Goal: Task Accomplishment & Management: Use online tool/utility

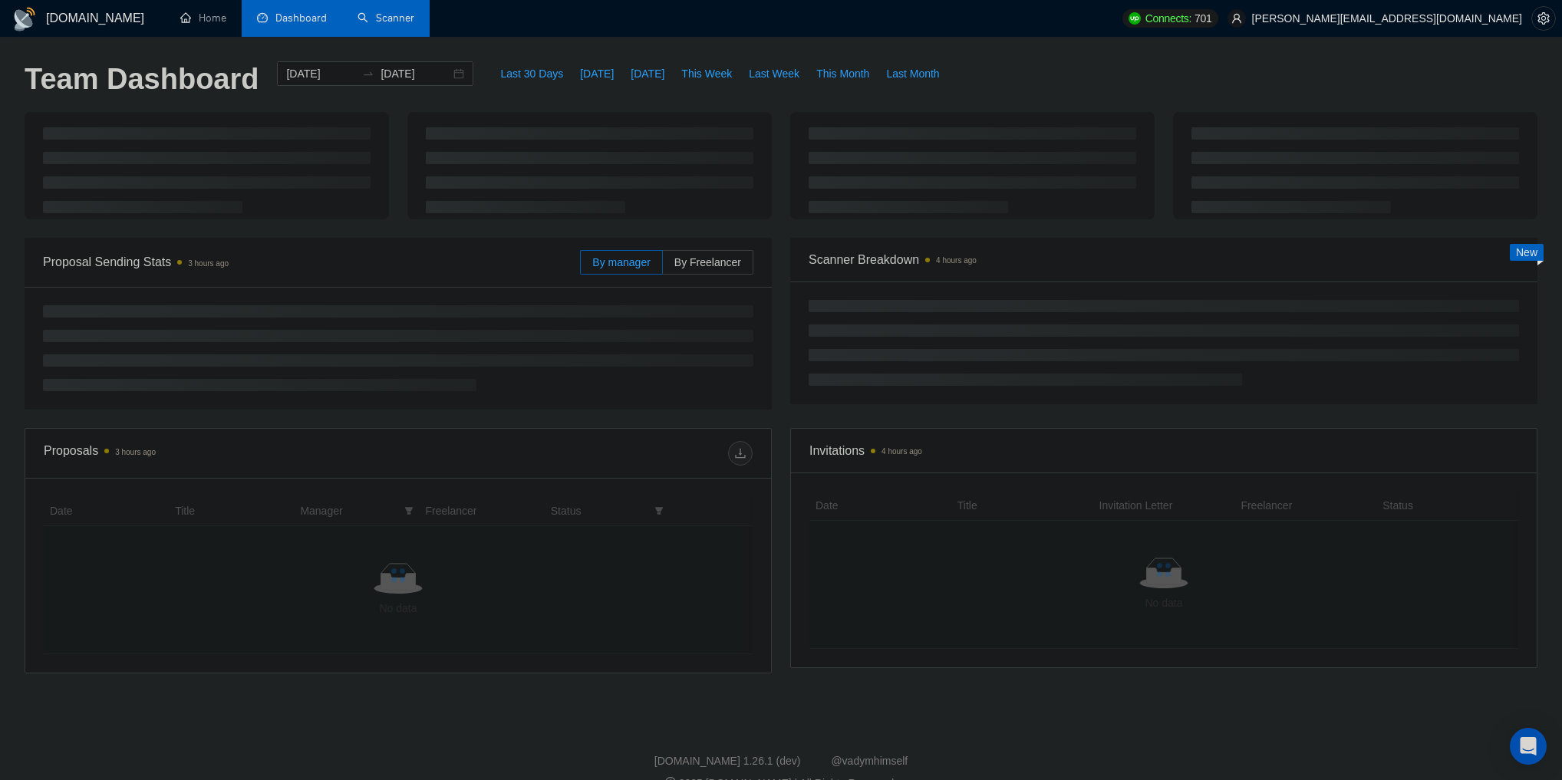
click at [374, 21] on link "Scanner" at bounding box center [386, 18] width 57 height 13
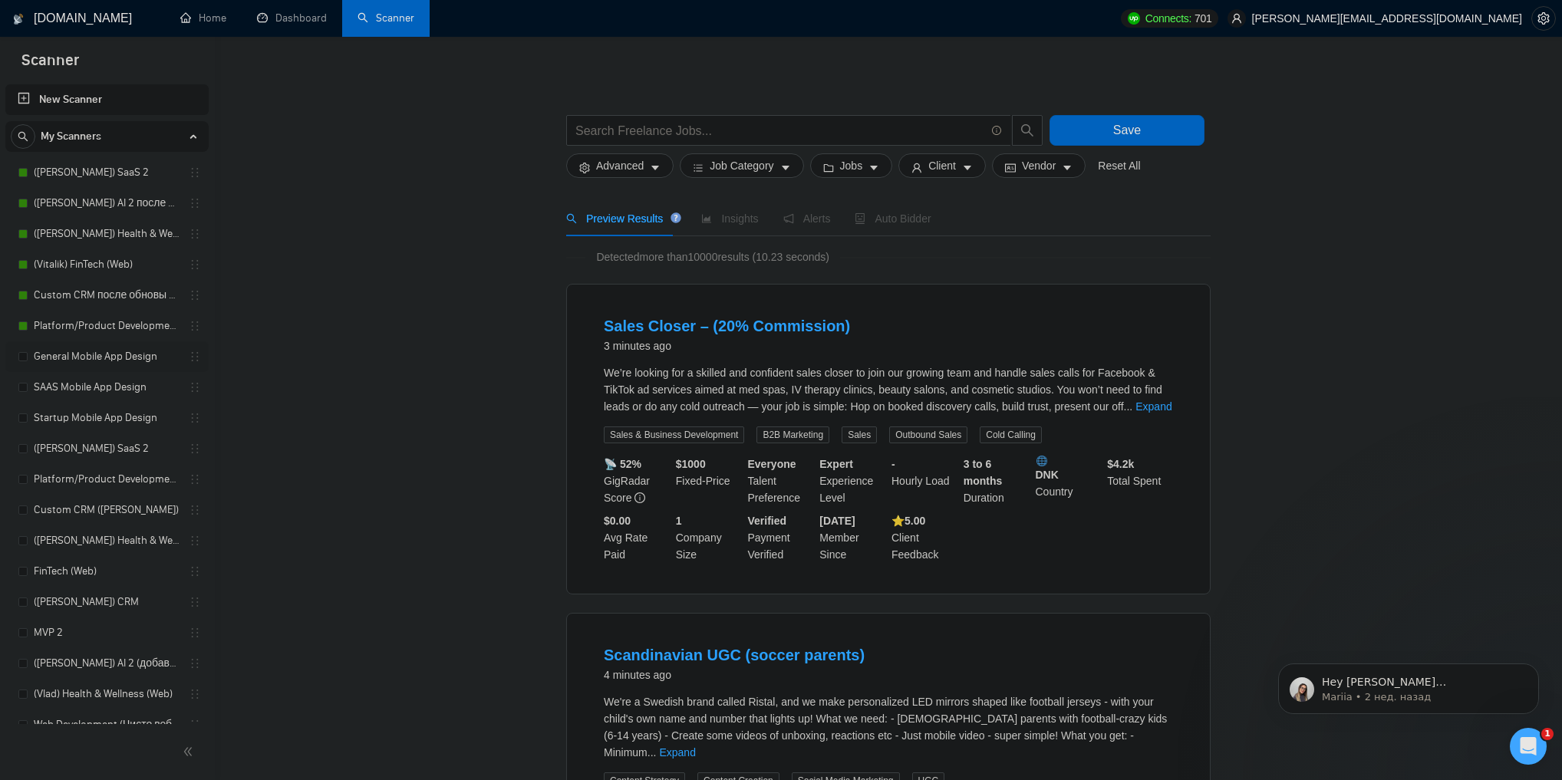
click at [123, 350] on link "General Mobile App Design" at bounding box center [107, 356] width 146 height 31
